Goal: Information Seeking & Learning: Learn about a topic

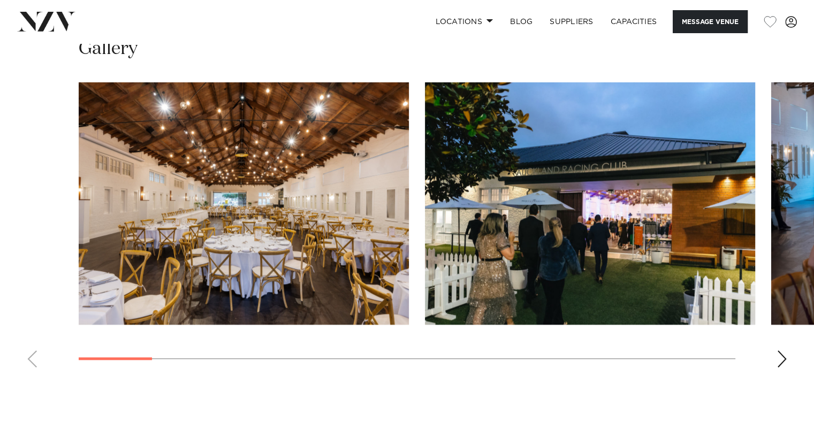
scroll to position [1070, 0]
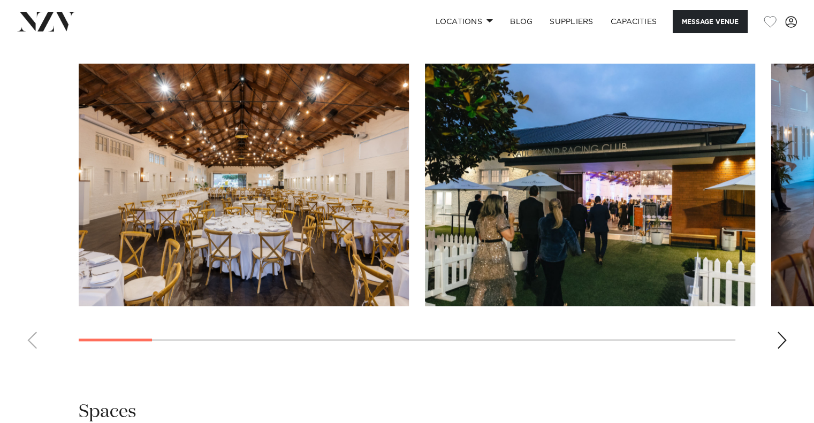
click at [385, 218] on img "1 / 17" at bounding box center [244, 185] width 330 height 242
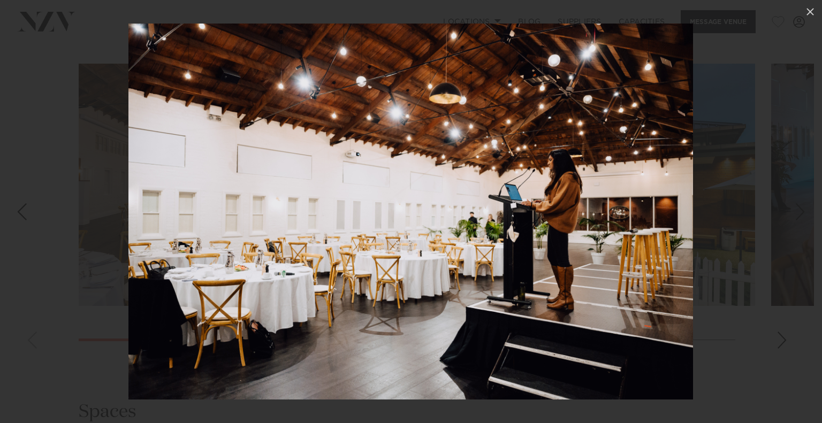
drag, startPoint x: 735, startPoint y: 207, endPoint x: 707, endPoint y: 215, distance: 29.5
click at [731, 207] on div at bounding box center [411, 211] width 822 height 423
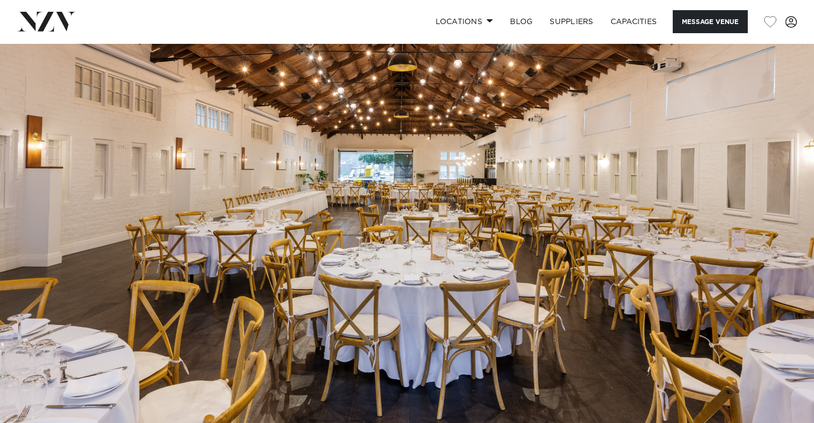
drag, startPoint x: 84, startPoint y: 269, endPoint x: 133, endPoint y: 29, distance: 244.7
